Goal: Task Accomplishment & Management: Manage account settings

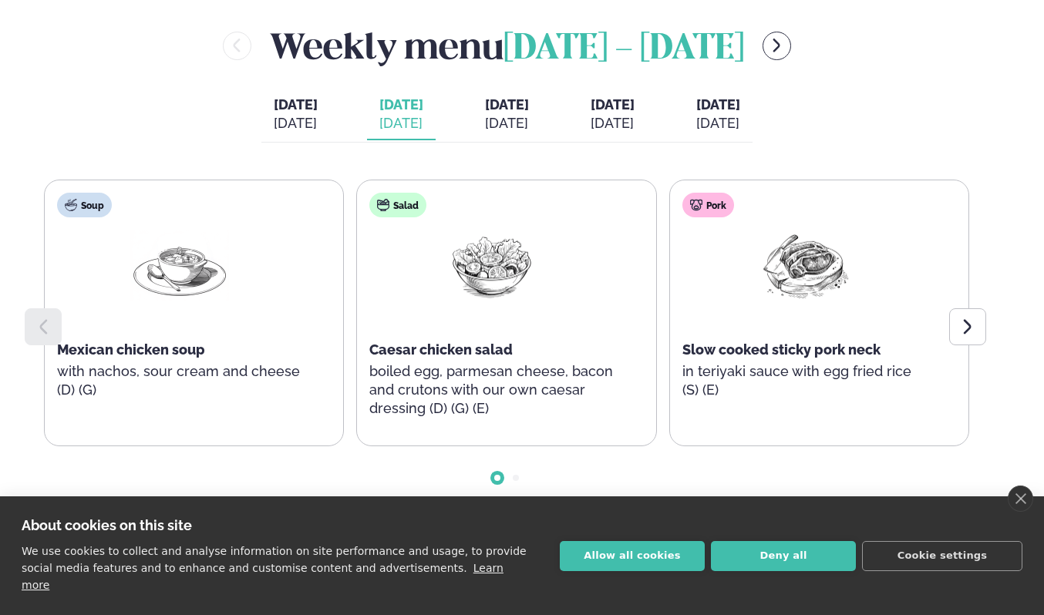
scroll to position [659, 0]
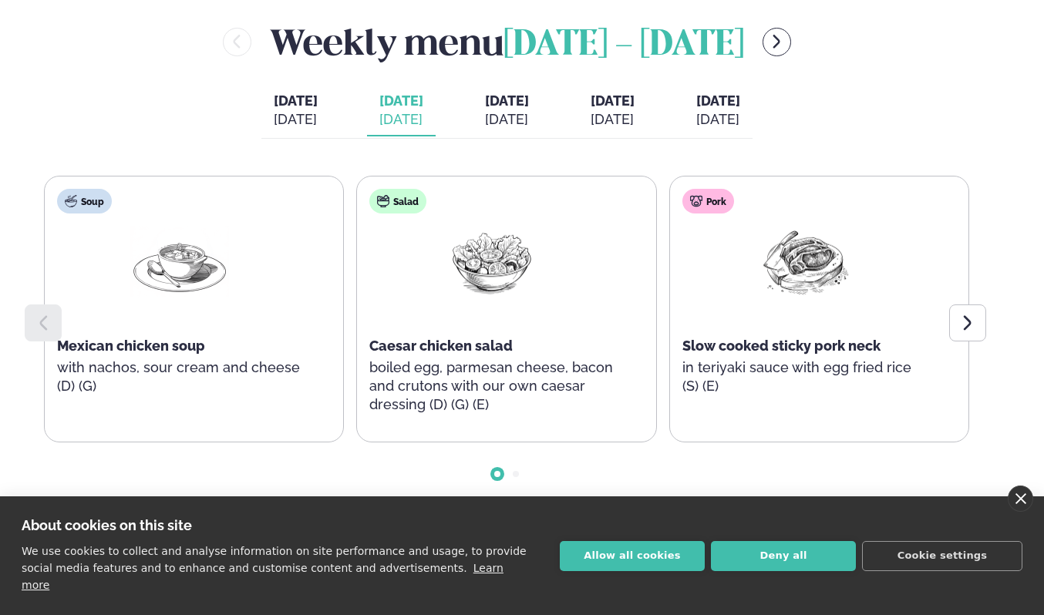
click at [1023, 512] on link "close" at bounding box center [1019, 499] width 25 height 26
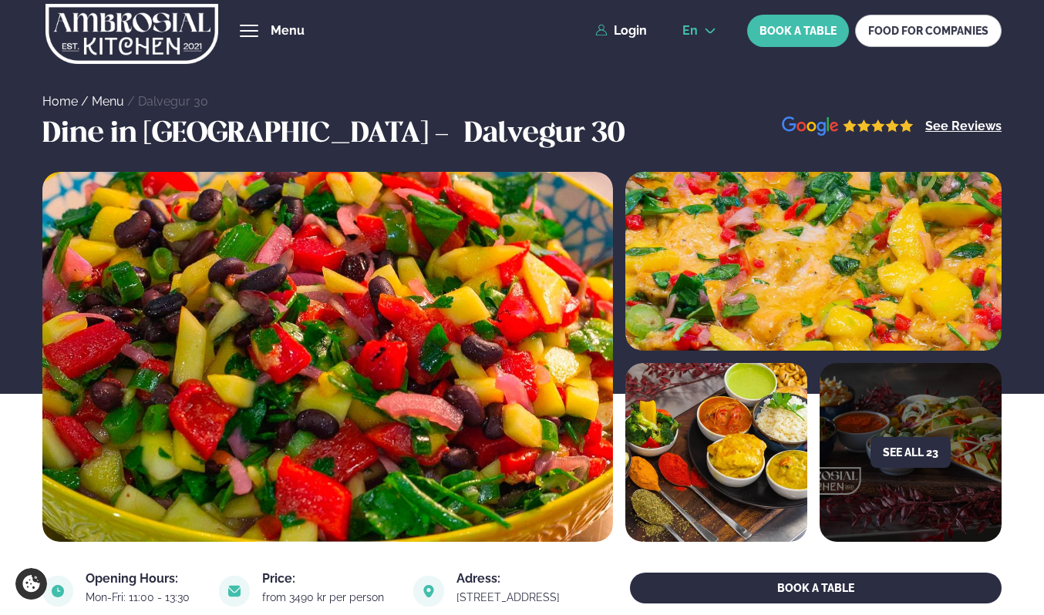
click at [701, 29] on button "en" at bounding box center [699, 31] width 59 height 12
click at [702, 91] on link "is" at bounding box center [699, 89] width 59 height 31
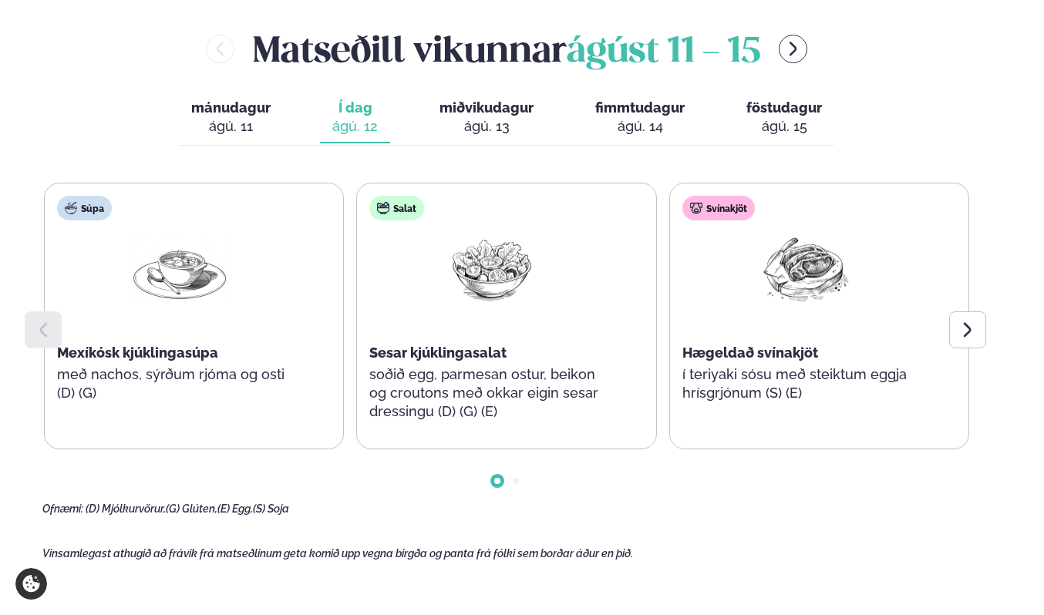
scroll to position [667, 0]
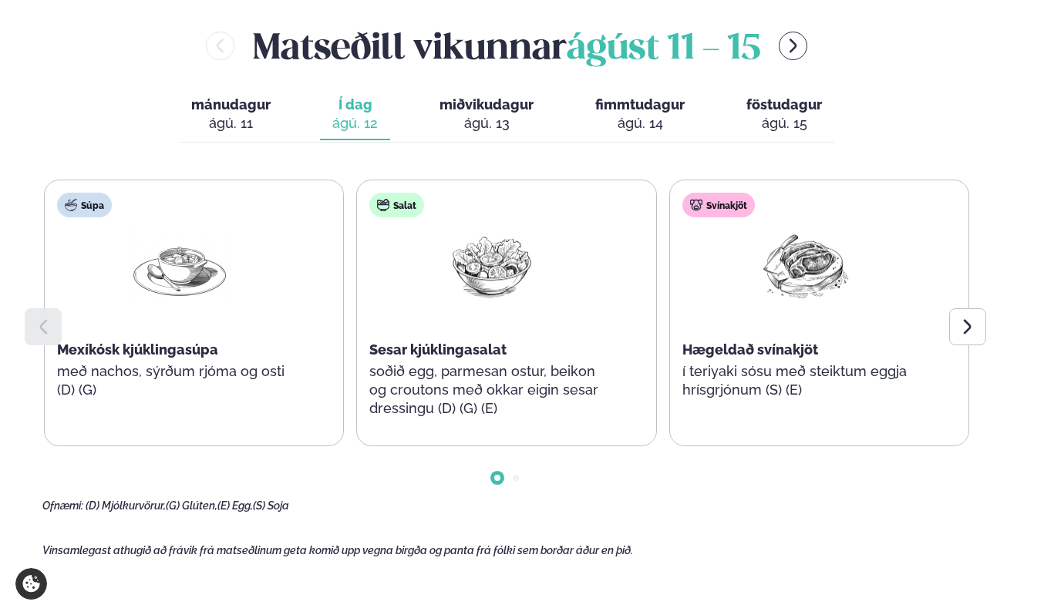
click at [506, 112] on span "miðvikudagur" at bounding box center [486, 104] width 94 height 16
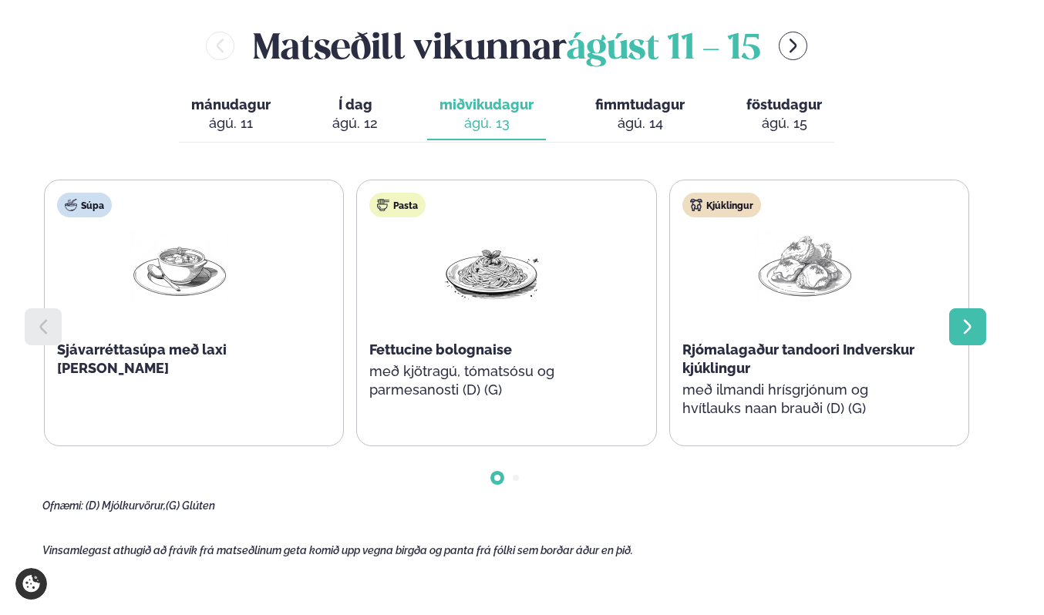
click at [973, 329] on icon at bounding box center [967, 327] width 18 height 18
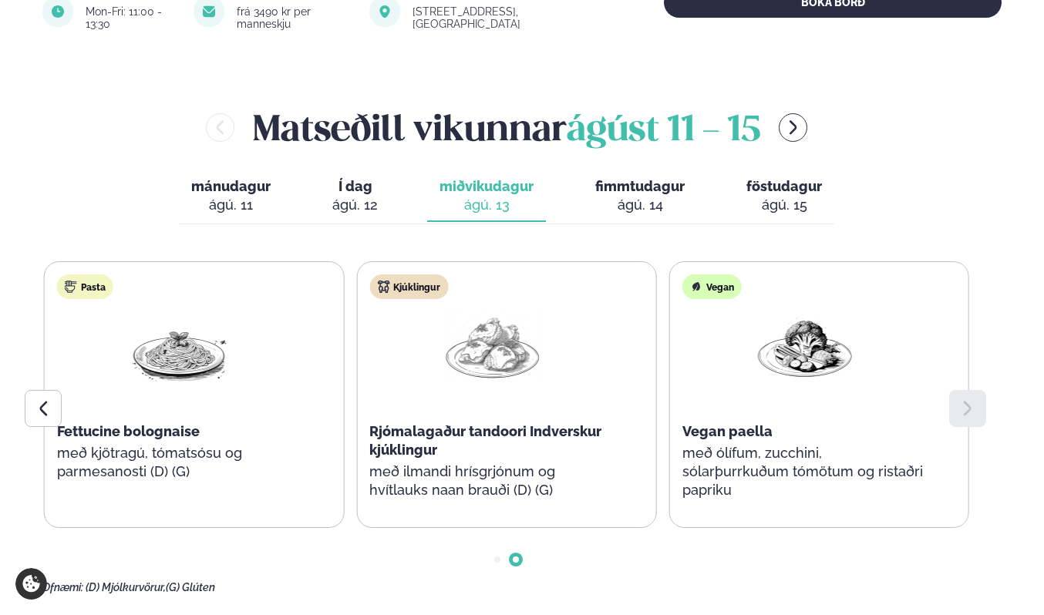
click at [510, 375] on img at bounding box center [491, 347] width 99 height 72
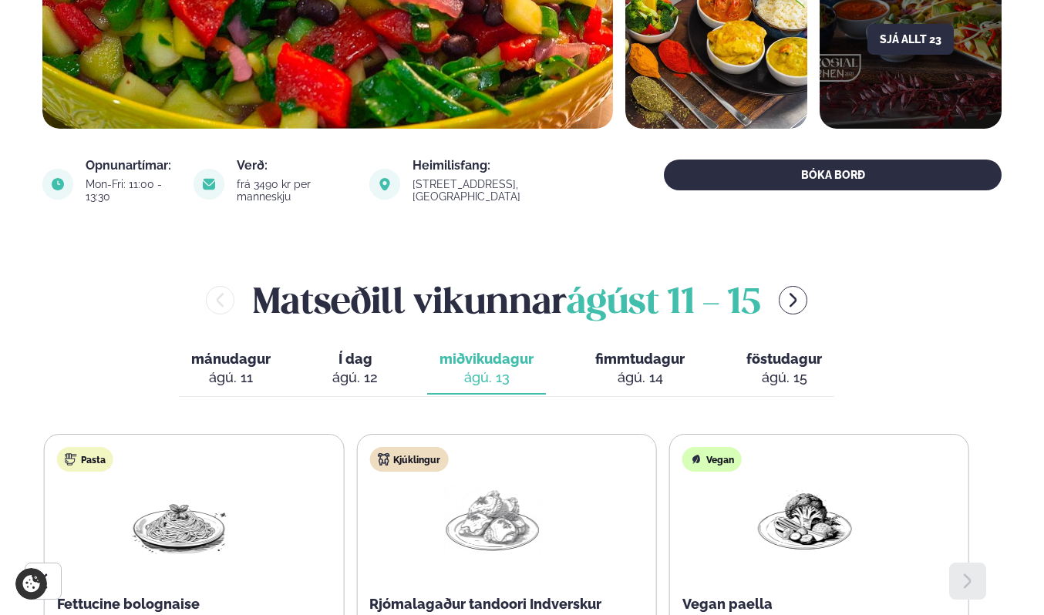
scroll to position [0, 0]
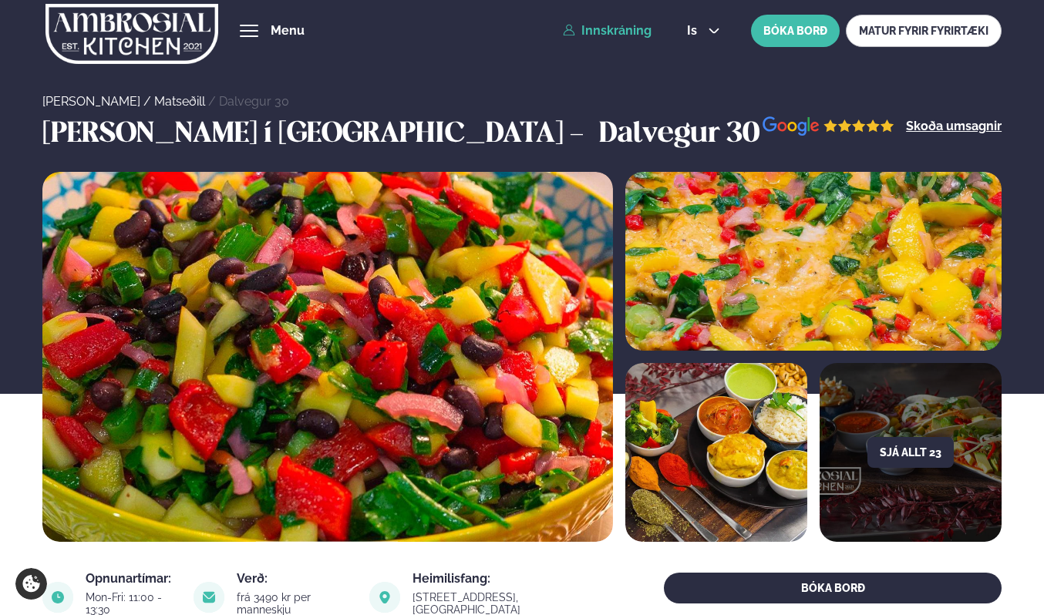
click at [608, 34] on link "Innskráning" at bounding box center [607, 31] width 89 height 14
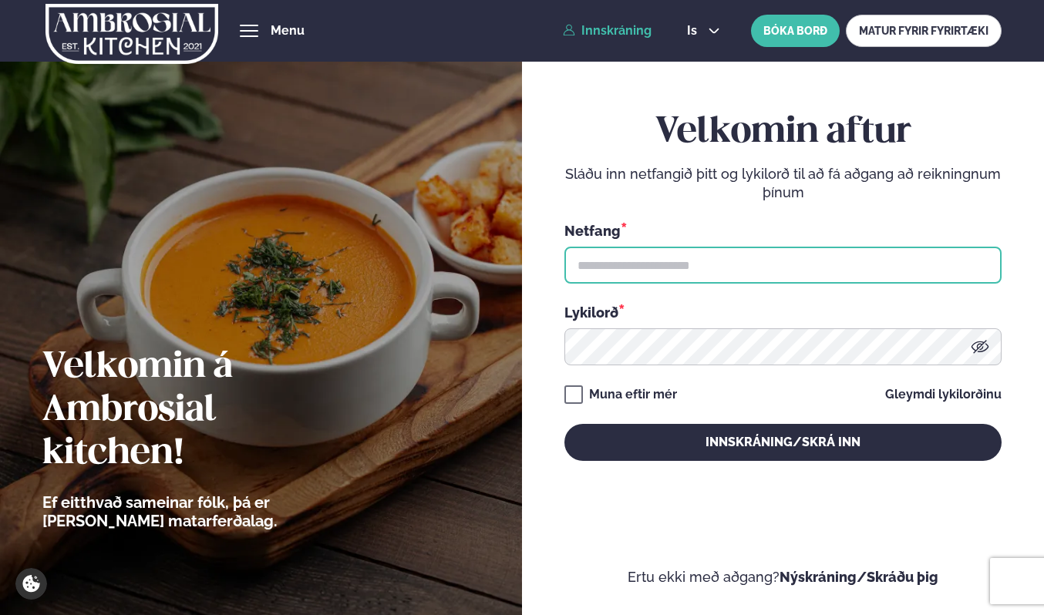
click at [622, 262] on input "text" at bounding box center [782, 265] width 437 height 37
type input "**********"
